Goal: Transaction & Acquisition: Download file/media

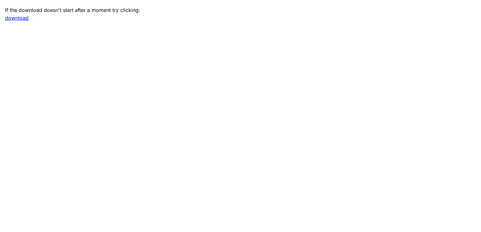
click at [410, 62] on main "If the download doesn't start after a moment try clicking: download" at bounding box center [240, 116] width 481 height 232
click at [19, 20] on link "download" at bounding box center [17, 18] width 24 height 6
